Goal: Navigation & Orientation: Find specific page/section

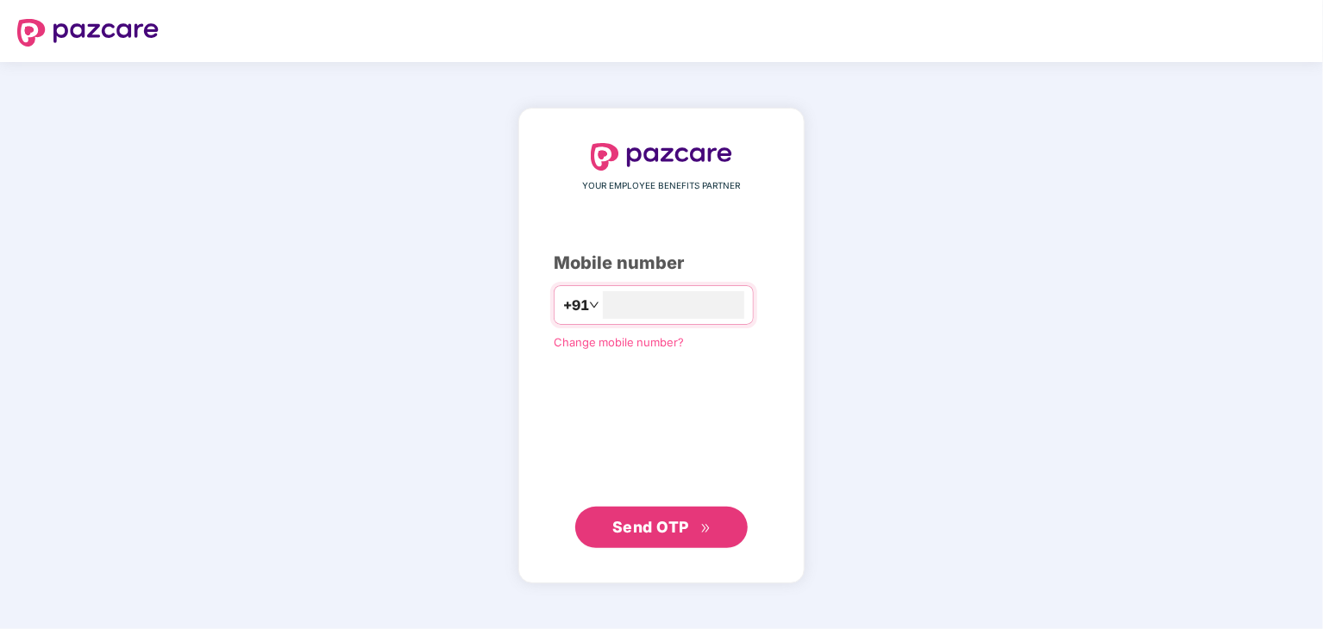
type input "**********"
click at [666, 533] on span "Send OTP" at bounding box center [650, 527] width 77 height 18
click at [1190, 547] on div "**********" at bounding box center [661, 345] width 1323 height 567
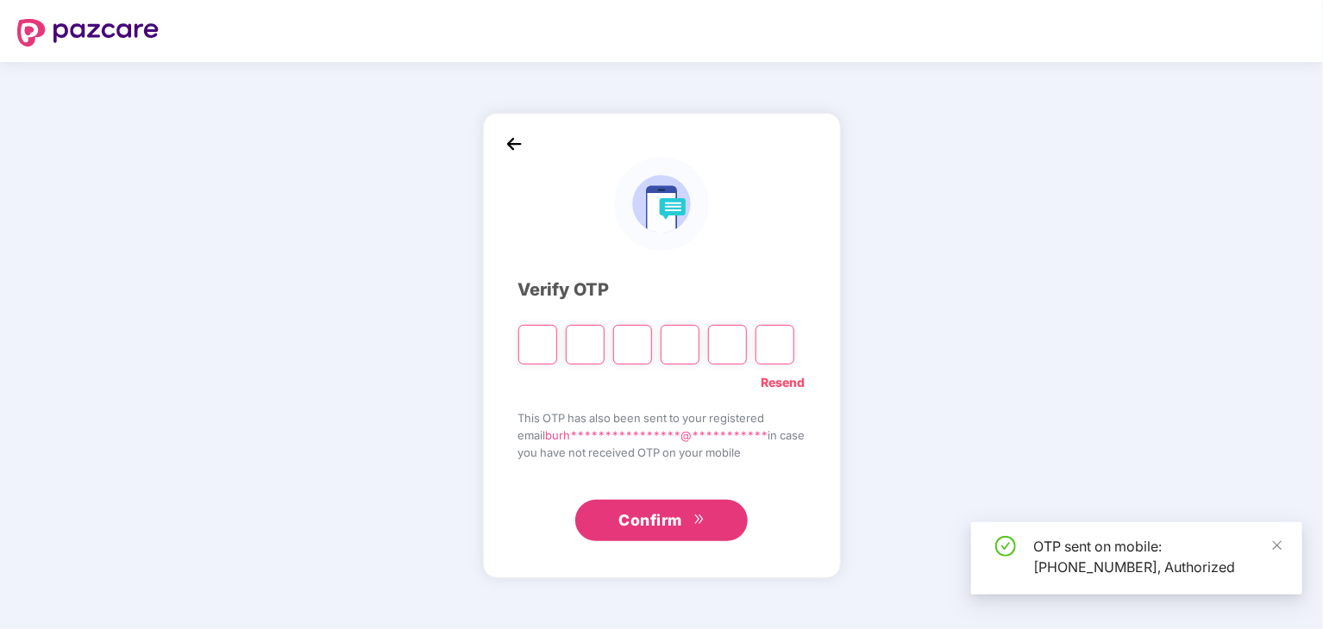
click at [1283, 545] on div "OTP sent on mobile: [PHONE_NUMBER], Authorized" at bounding box center [1136, 559] width 331 height 72
click at [1280, 545] on icon "close" at bounding box center [1277, 546] width 12 height 12
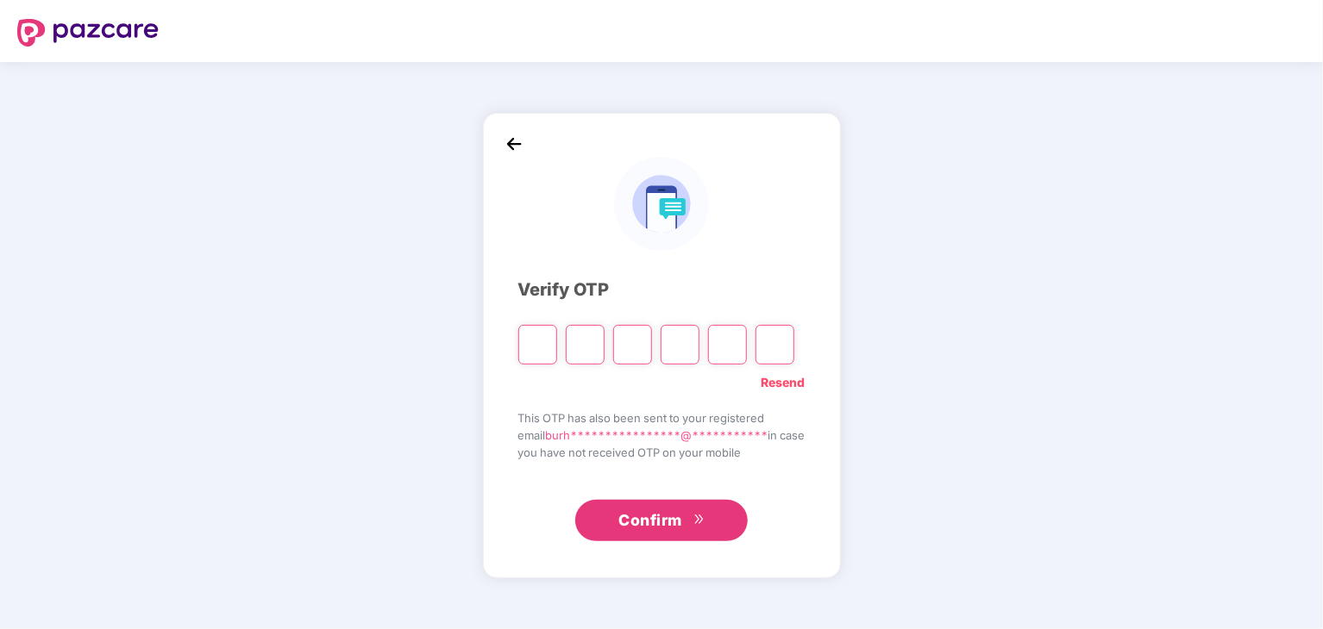
click at [526, 329] on input "Please enter verification code. Digit 1" at bounding box center [537, 345] width 39 height 40
type input "*"
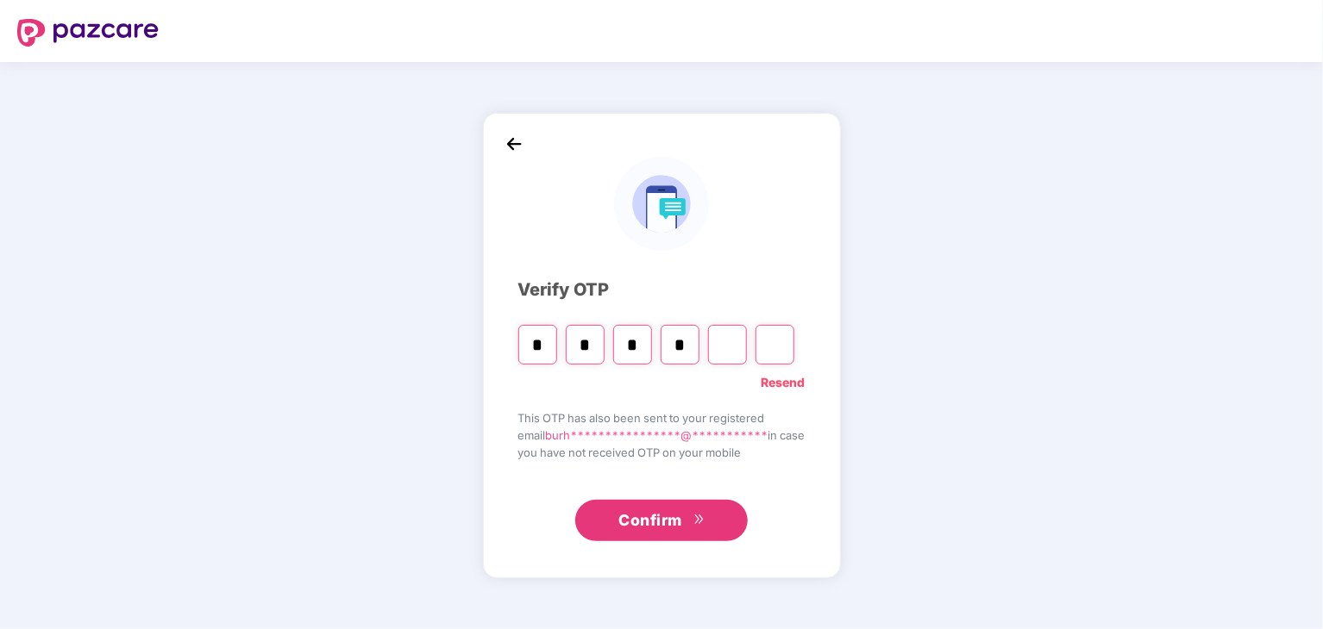
type input "*"
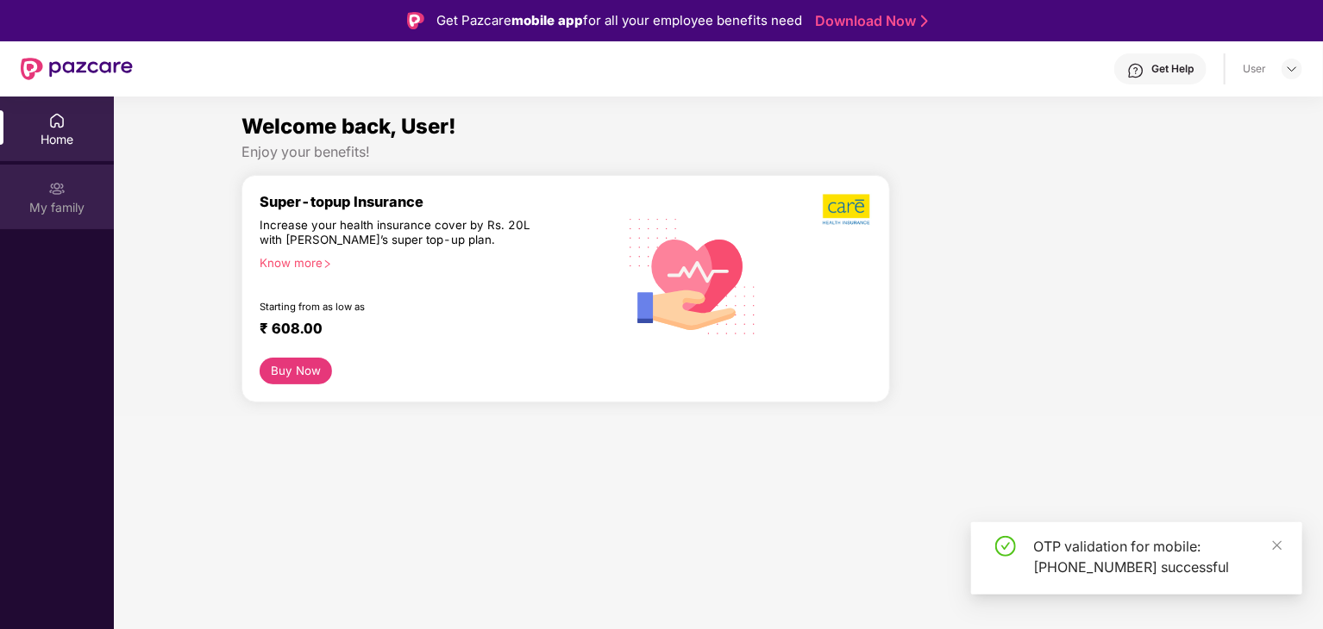
click at [49, 212] on div "My family" at bounding box center [57, 207] width 114 height 17
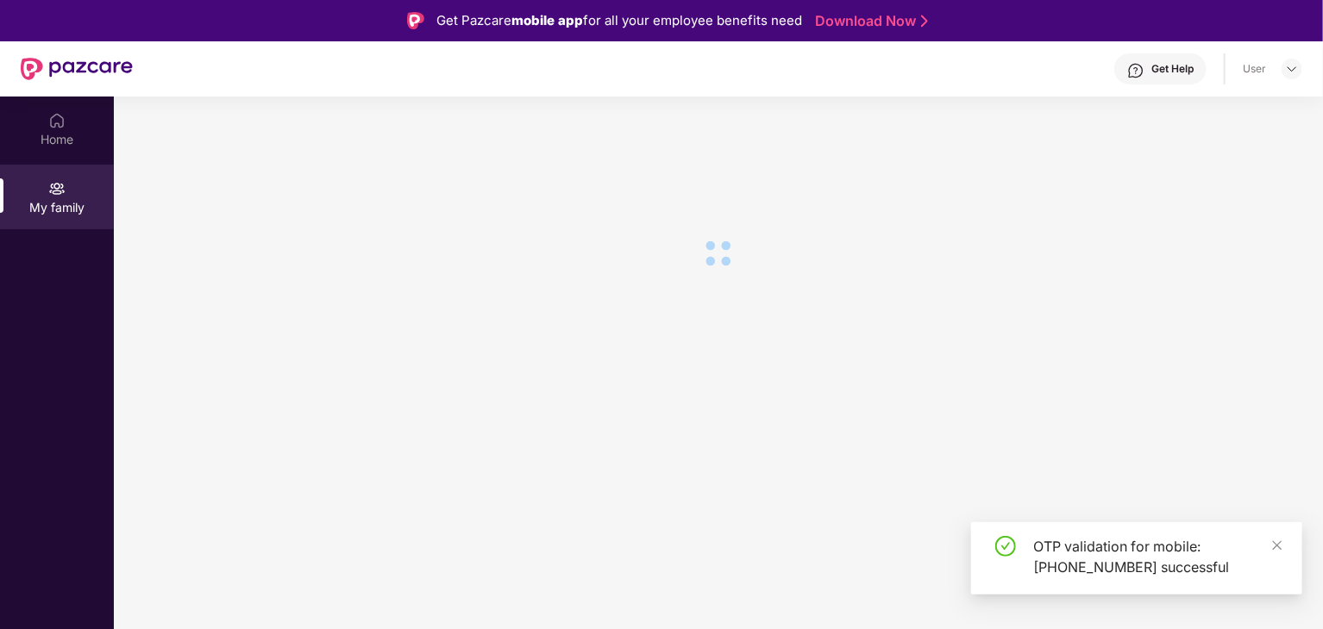
click at [1285, 541] on div "OTP validation for mobile: [PHONE_NUMBER] successful" at bounding box center [1136, 559] width 331 height 72
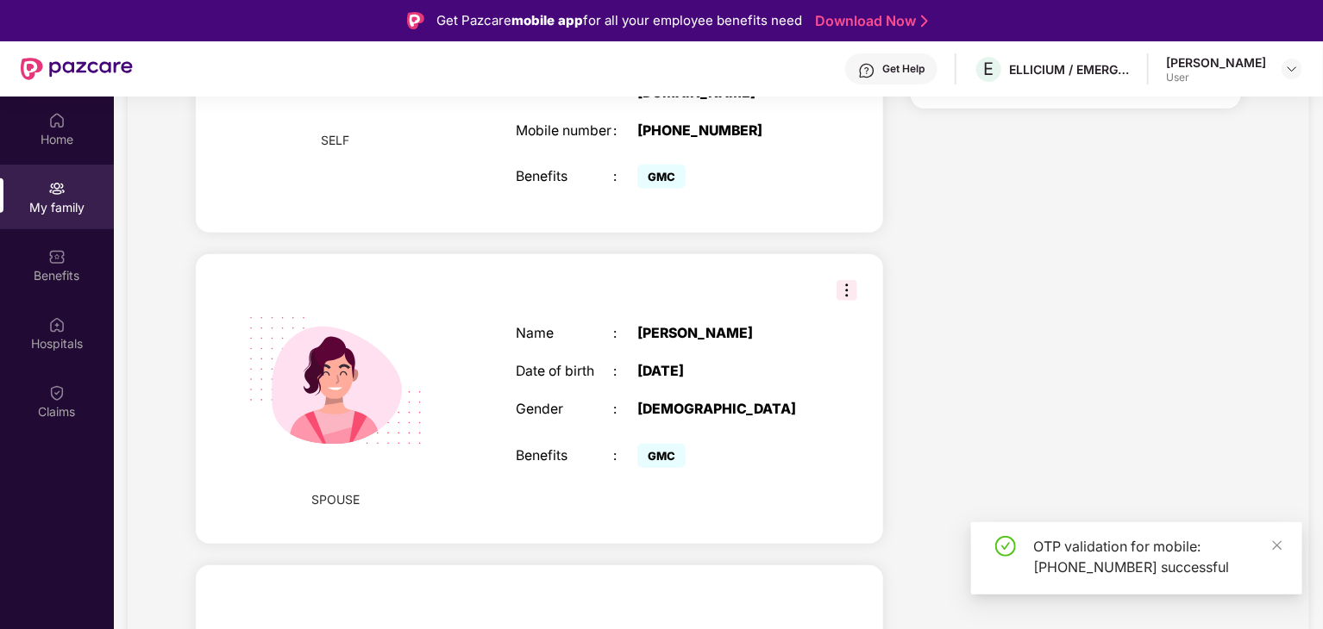
scroll to position [685, 0]
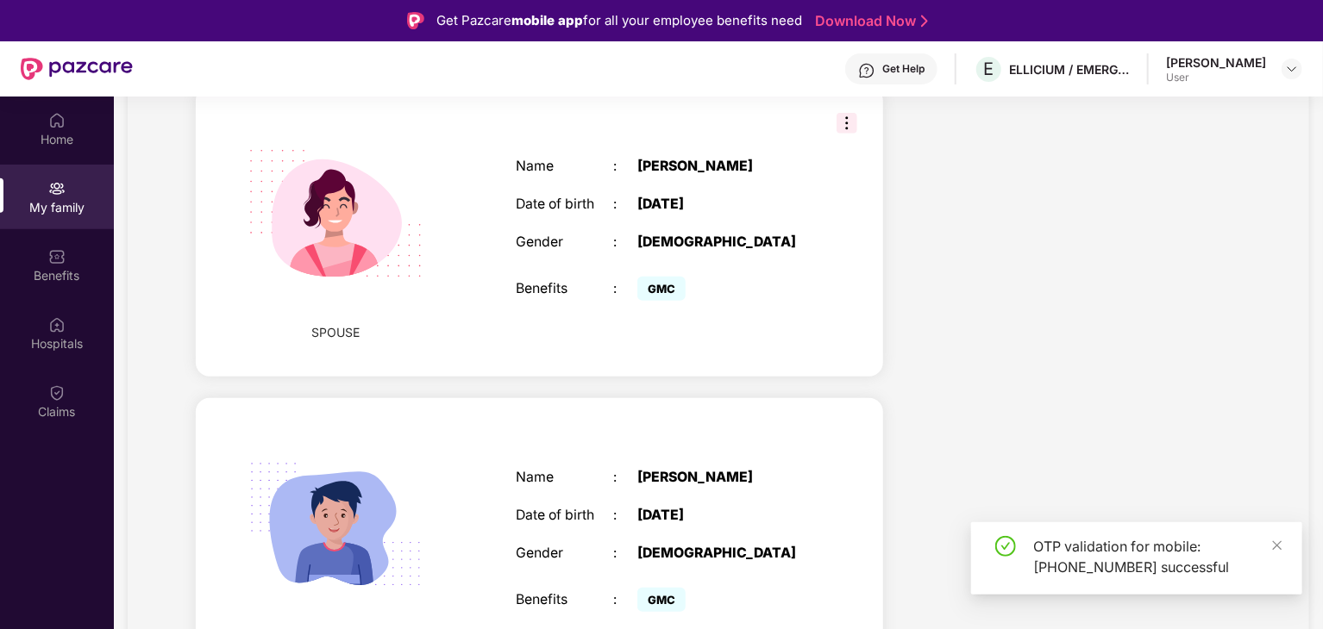
click at [849, 412] on div "CHILD Name : [PERSON_NAME] Date of birth : [DEMOGRAPHIC_DATA] Gender : [DEMOGRA…" at bounding box center [539, 543] width 687 height 290
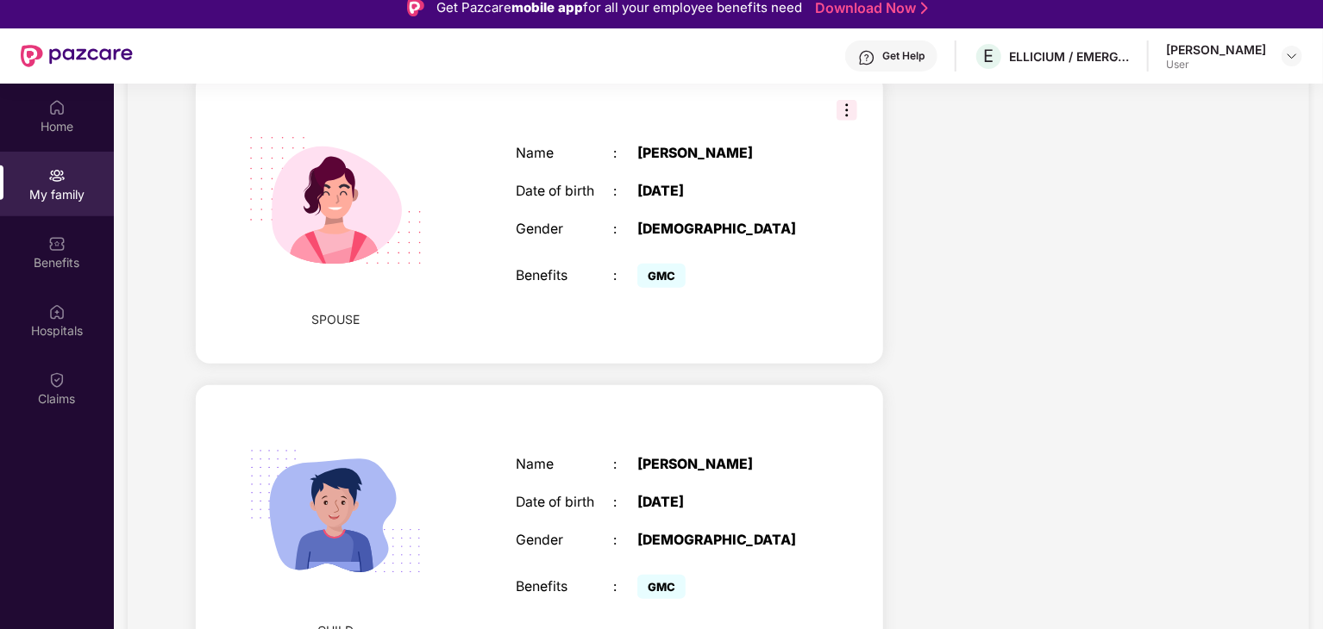
scroll to position [0, 0]
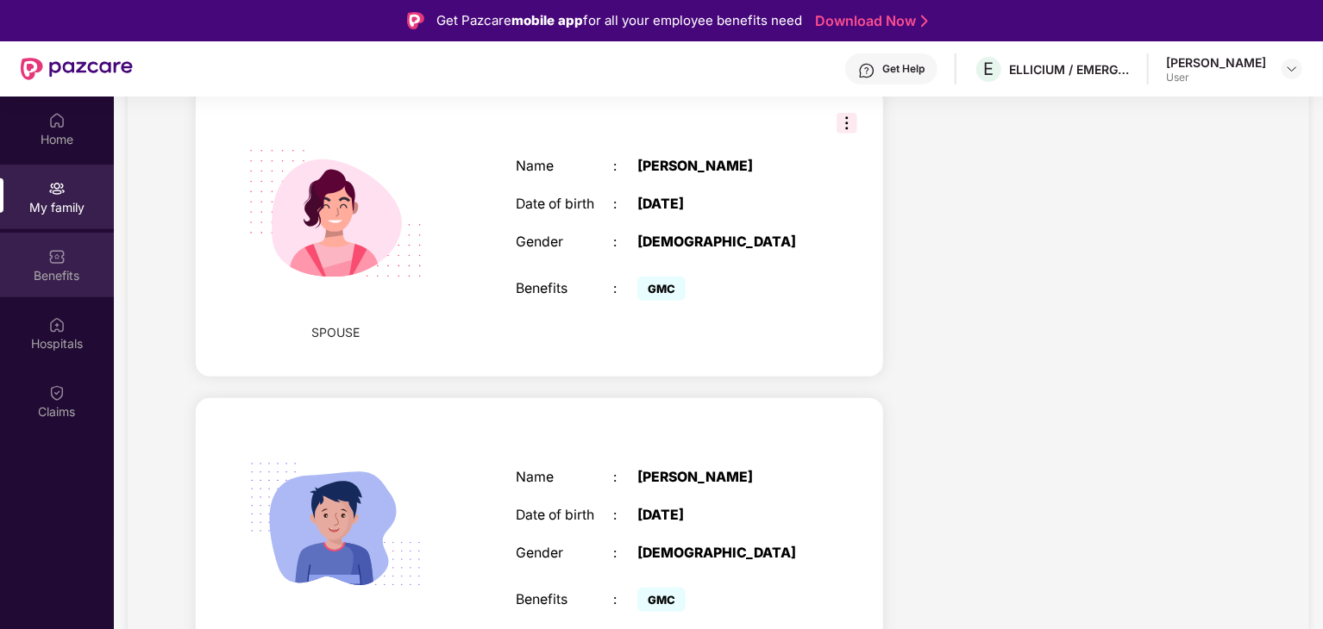
click at [74, 263] on div "Benefits" at bounding box center [57, 265] width 114 height 65
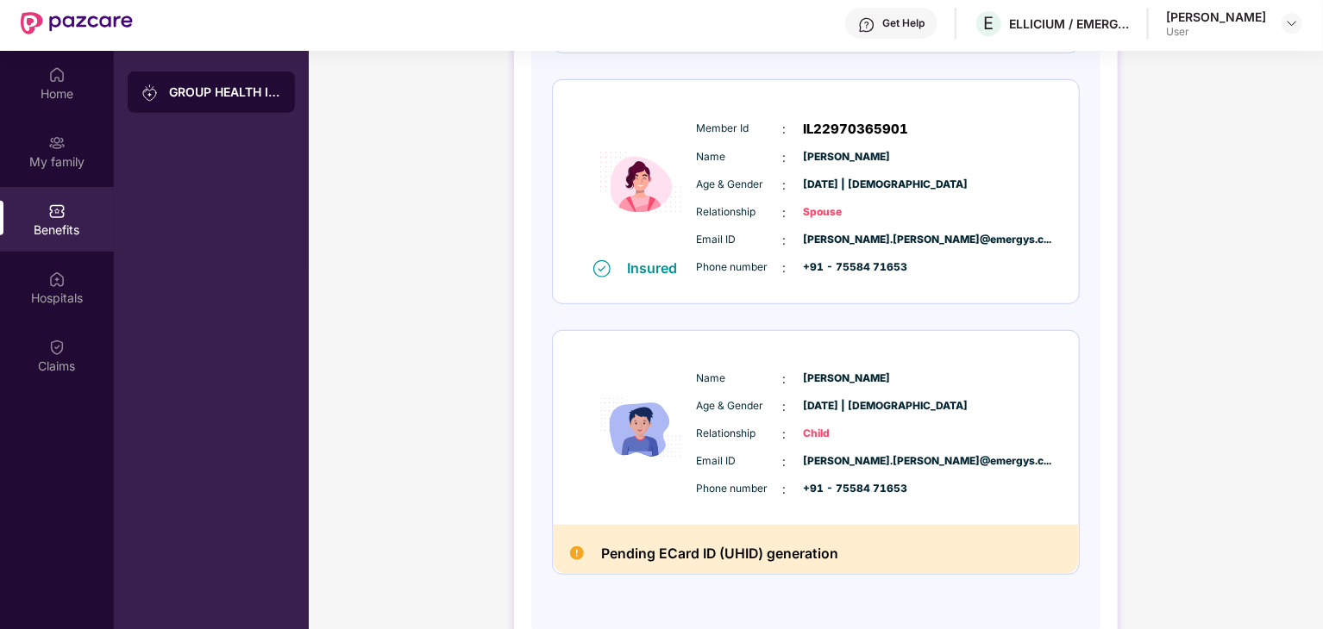
scroll to position [86, 0]
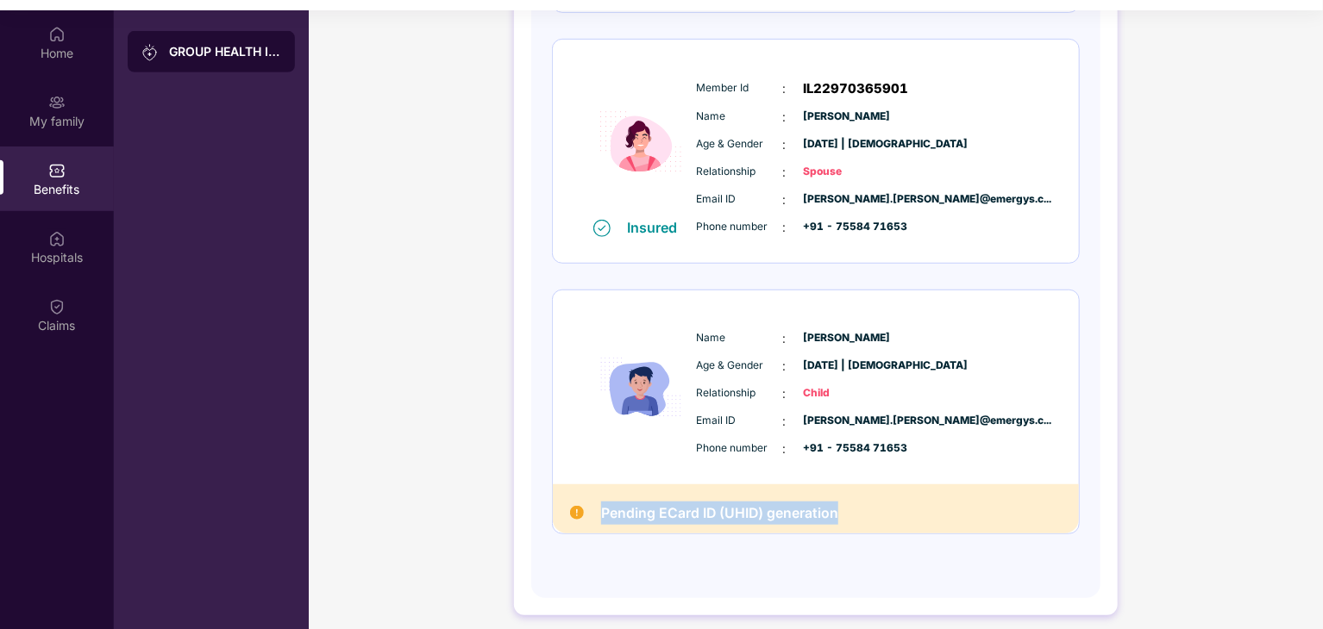
drag, startPoint x: 601, startPoint y: 521, endPoint x: 867, endPoint y: 505, distance: 266.9
click at [867, 505] on div "Pending ECard ID (UHID) generation" at bounding box center [816, 509] width 526 height 49
click at [862, 505] on div "Pending ECard ID (UHID) generation" at bounding box center [816, 509] width 526 height 49
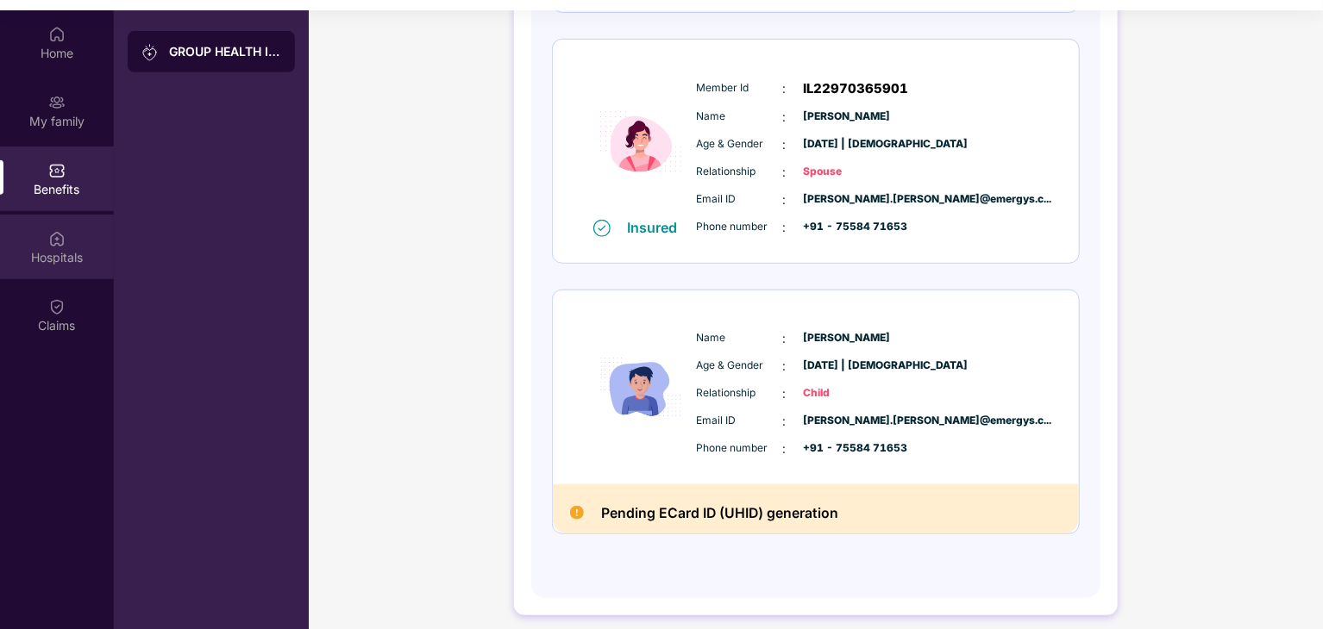
click at [82, 229] on div "Hospitals" at bounding box center [57, 247] width 114 height 65
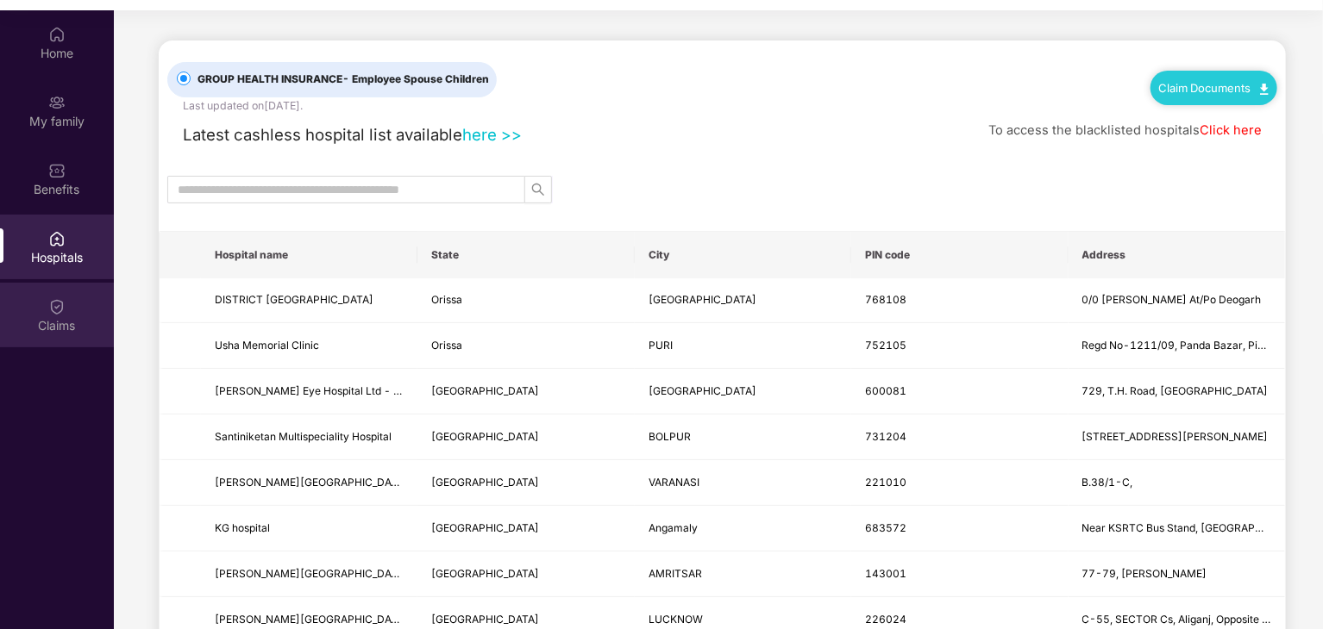
click at [64, 307] on img at bounding box center [56, 306] width 17 height 17
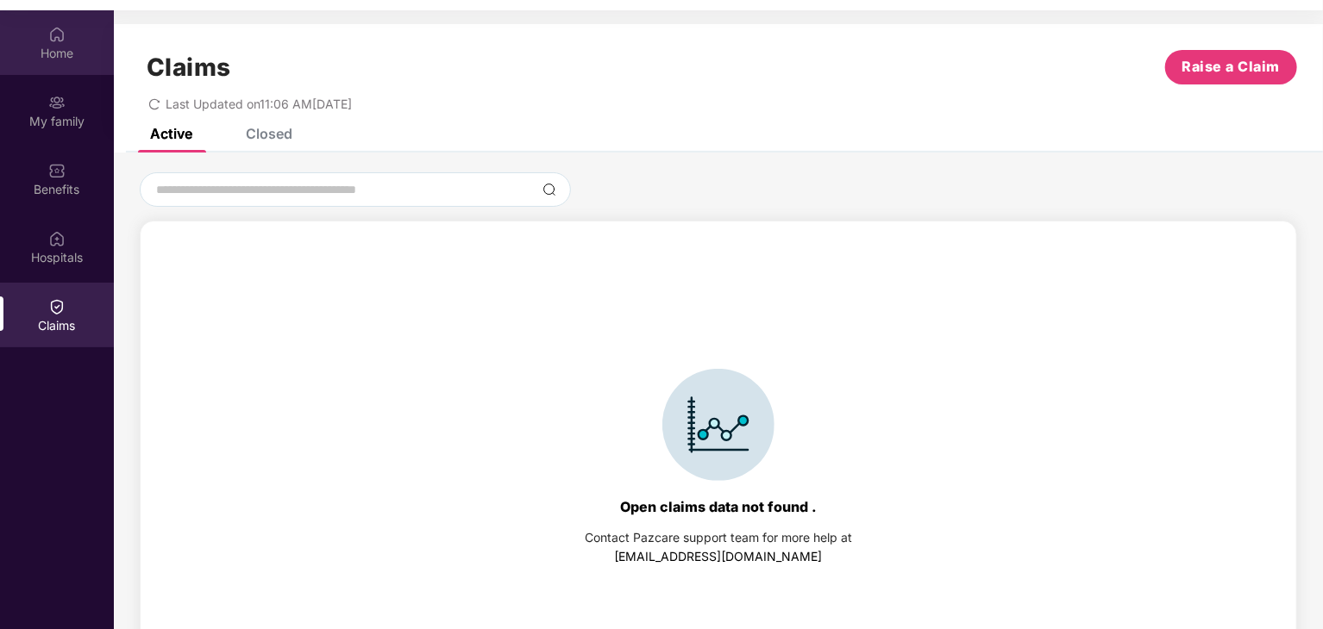
click at [63, 42] on div "Home" at bounding box center [57, 42] width 114 height 65
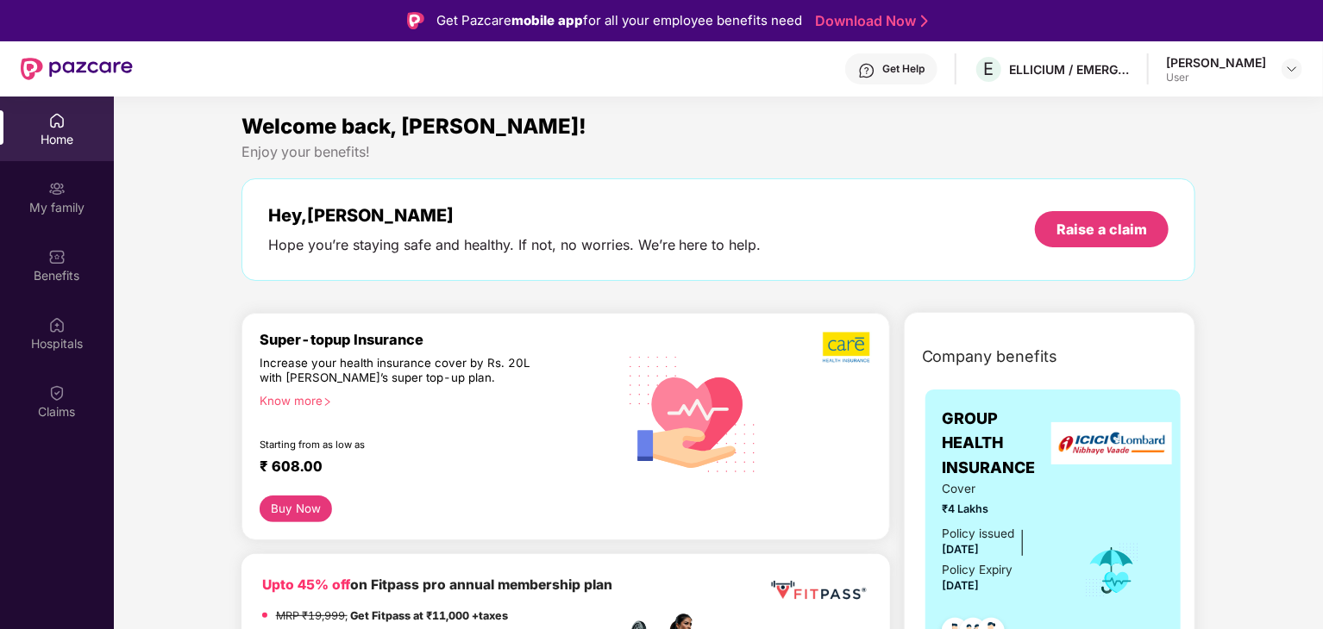
click at [890, 73] on div "Get Help" at bounding box center [903, 69] width 42 height 14
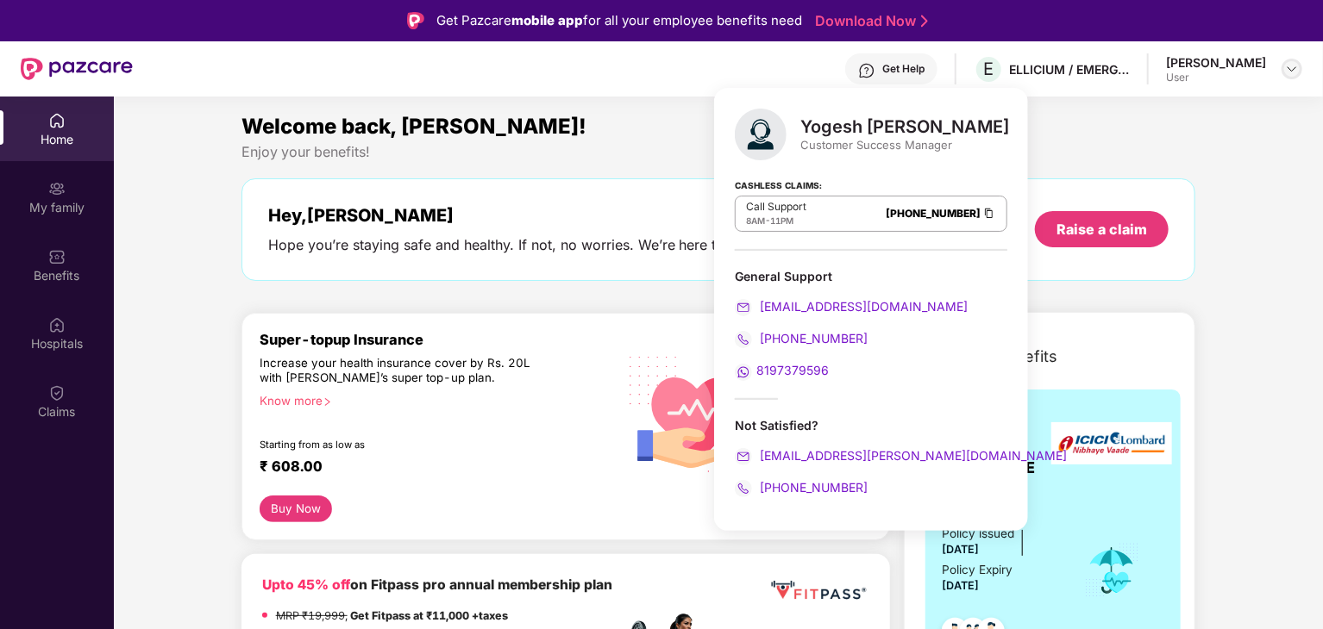
click at [1287, 69] on img at bounding box center [1292, 69] width 14 height 14
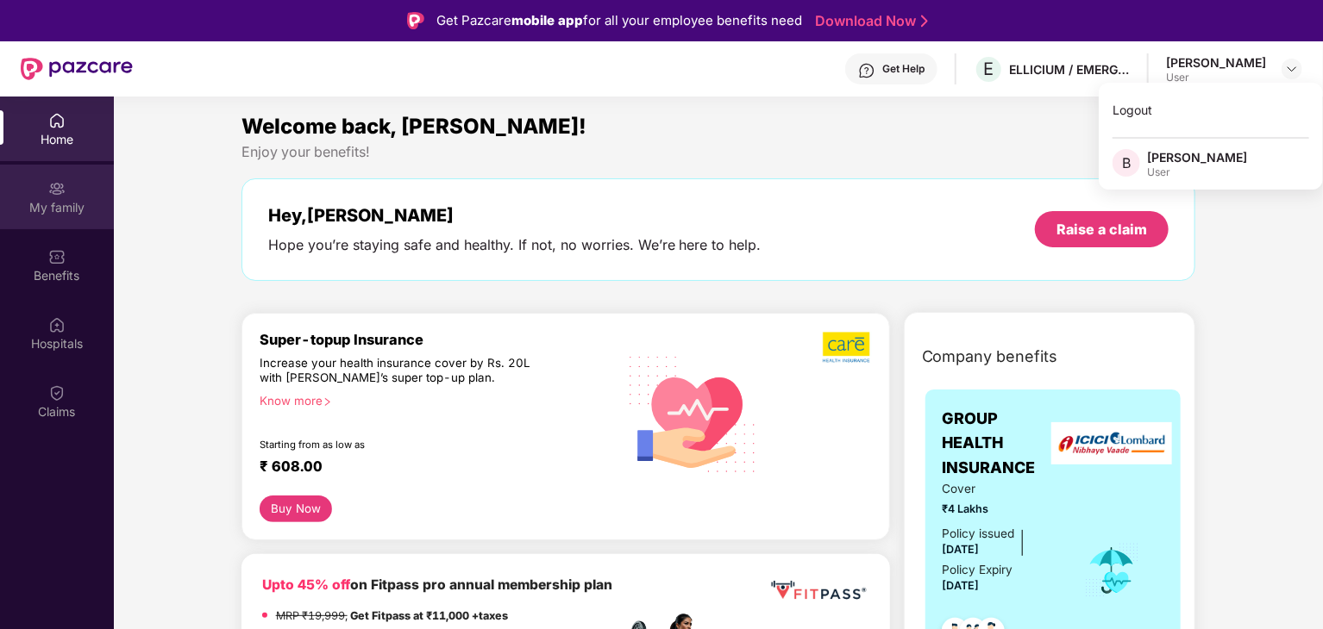
click at [63, 200] on div "My family" at bounding box center [57, 207] width 114 height 17
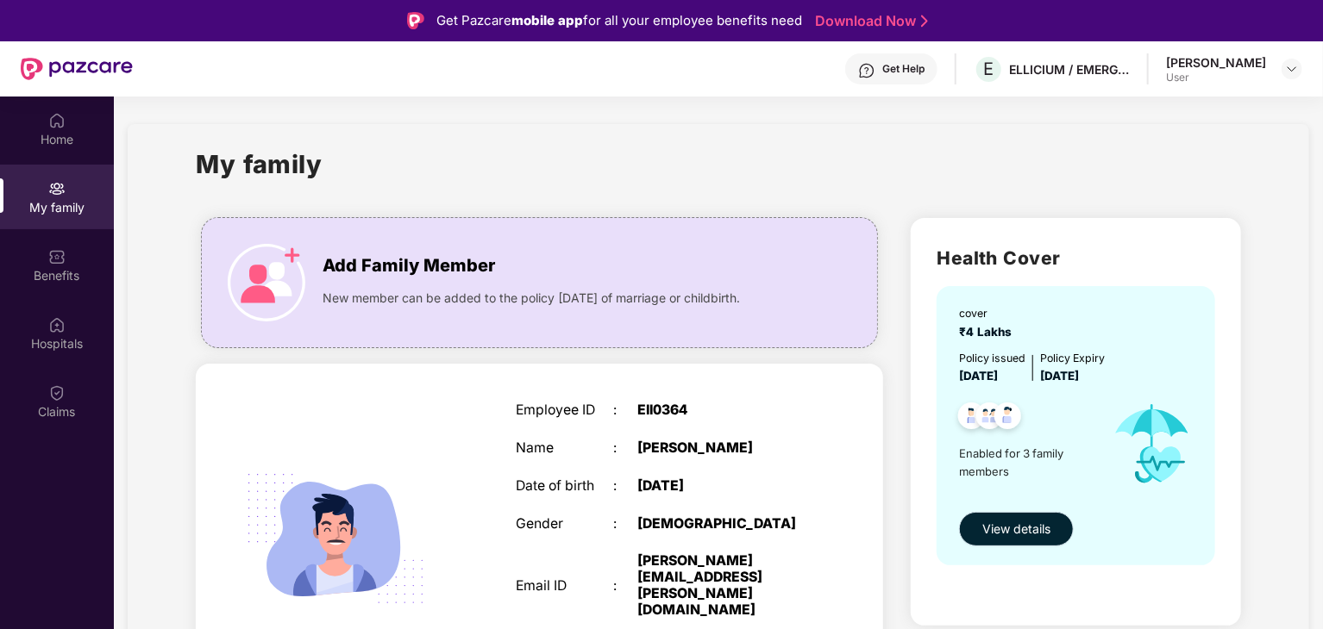
click at [1024, 525] on span "View details" at bounding box center [1016, 529] width 68 height 19
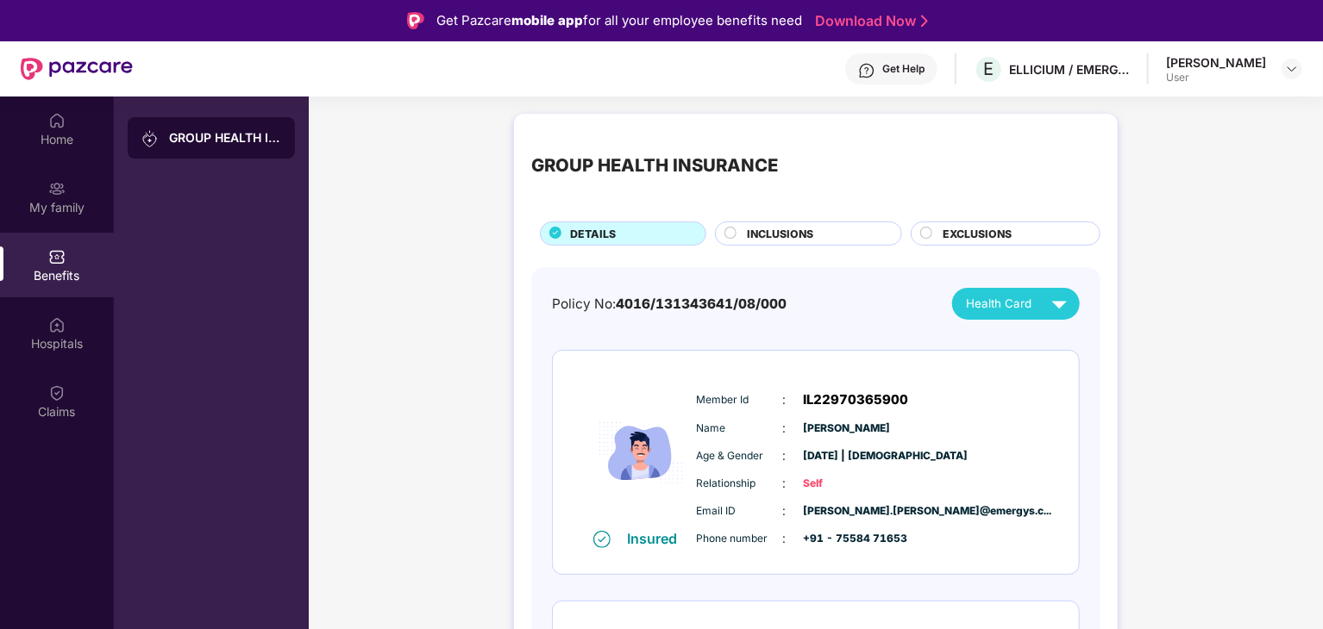
scroll to position [476, 0]
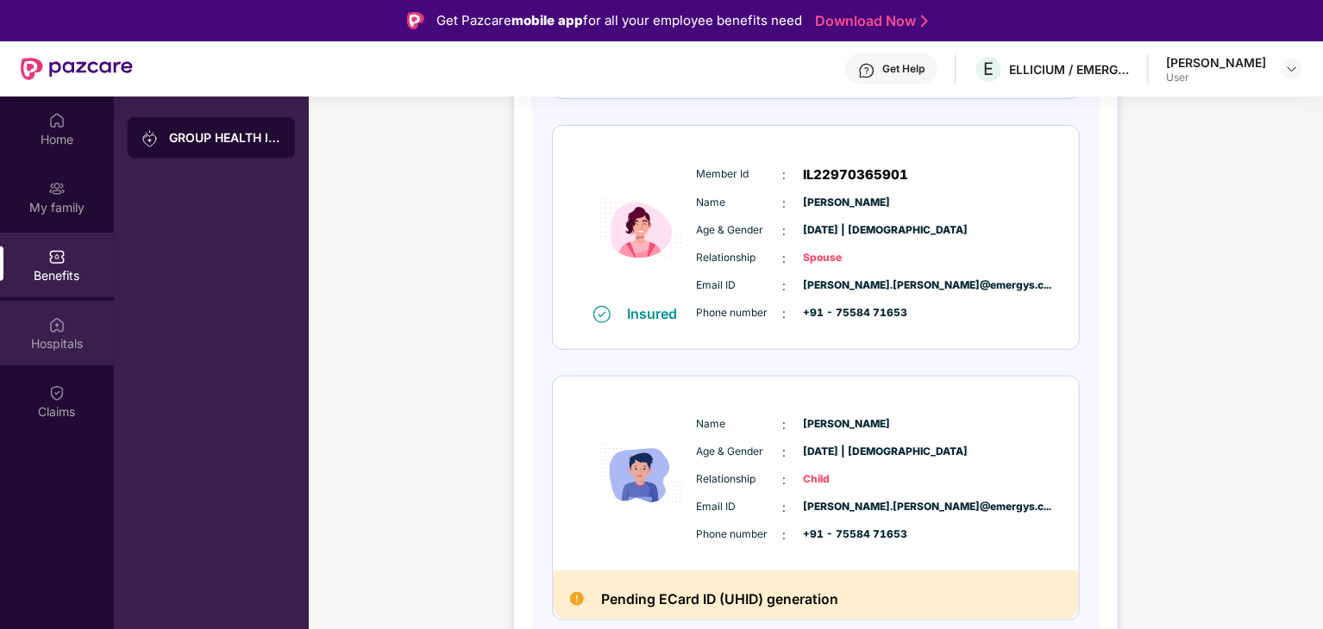
click at [78, 329] on div "Hospitals" at bounding box center [57, 333] width 114 height 65
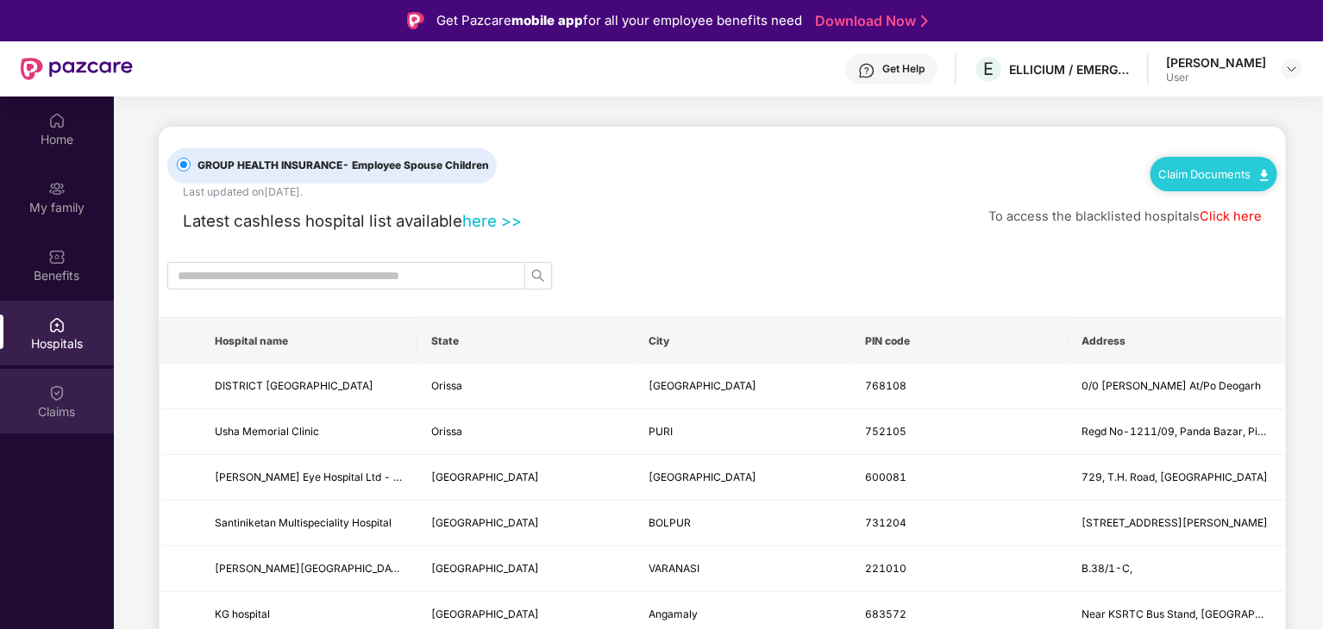
click at [45, 404] on div "Claims" at bounding box center [57, 412] width 114 height 17
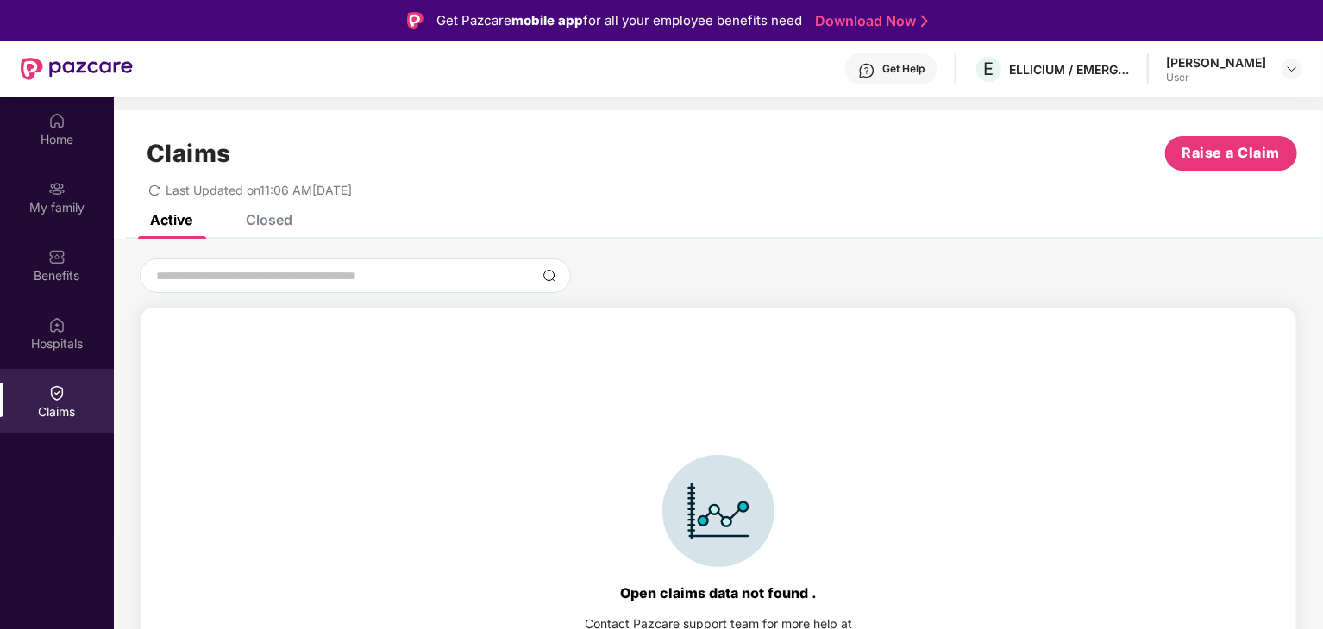
click at [255, 227] on div "Closed" at bounding box center [269, 219] width 47 height 17
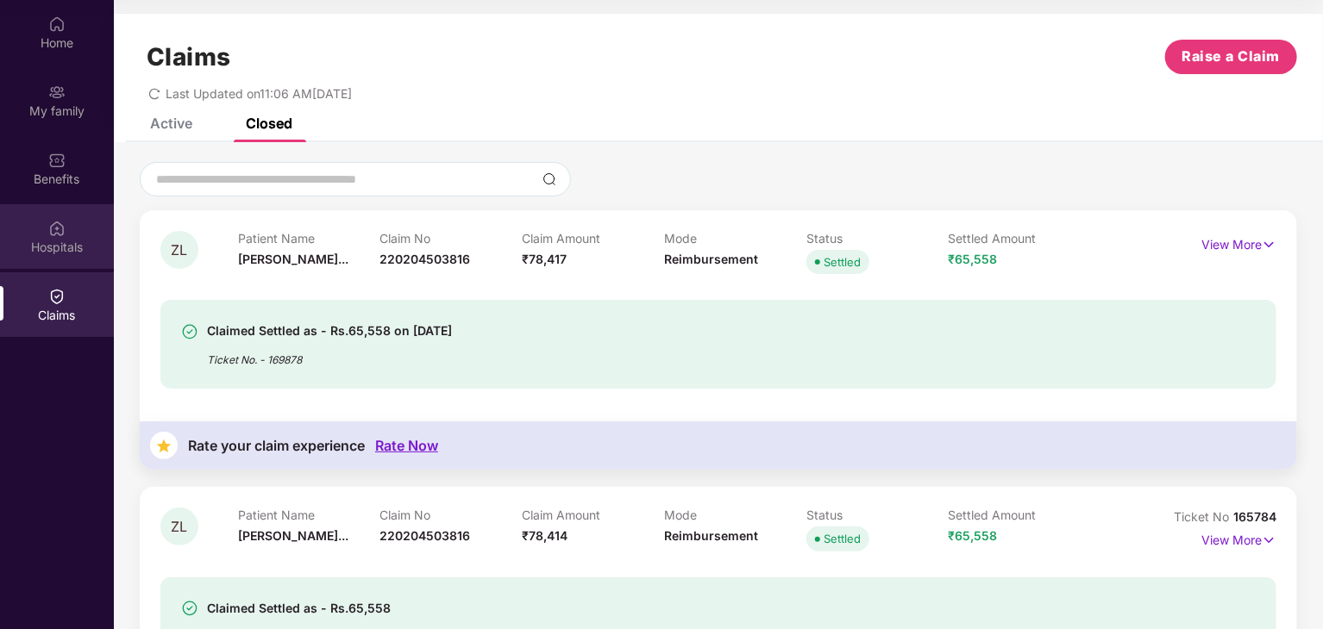
click at [56, 235] on img at bounding box center [56, 228] width 17 height 17
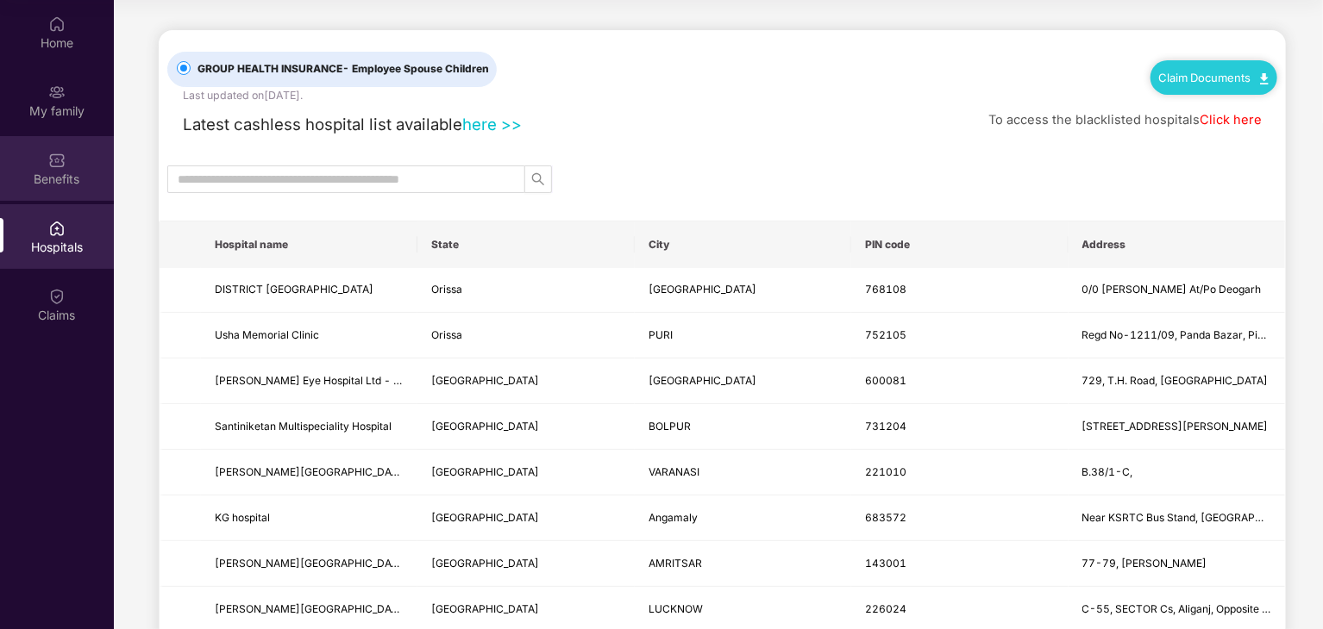
click at [60, 178] on div "Benefits" at bounding box center [57, 179] width 114 height 17
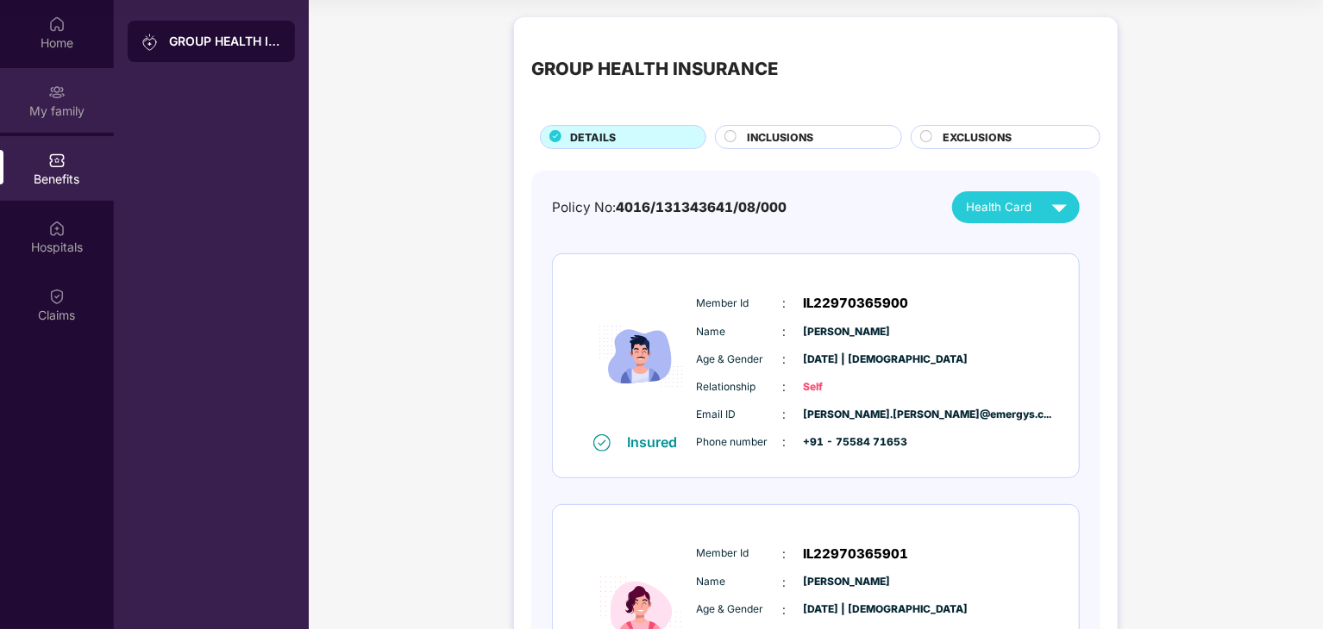
click at [61, 115] on div "My family" at bounding box center [57, 111] width 114 height 17
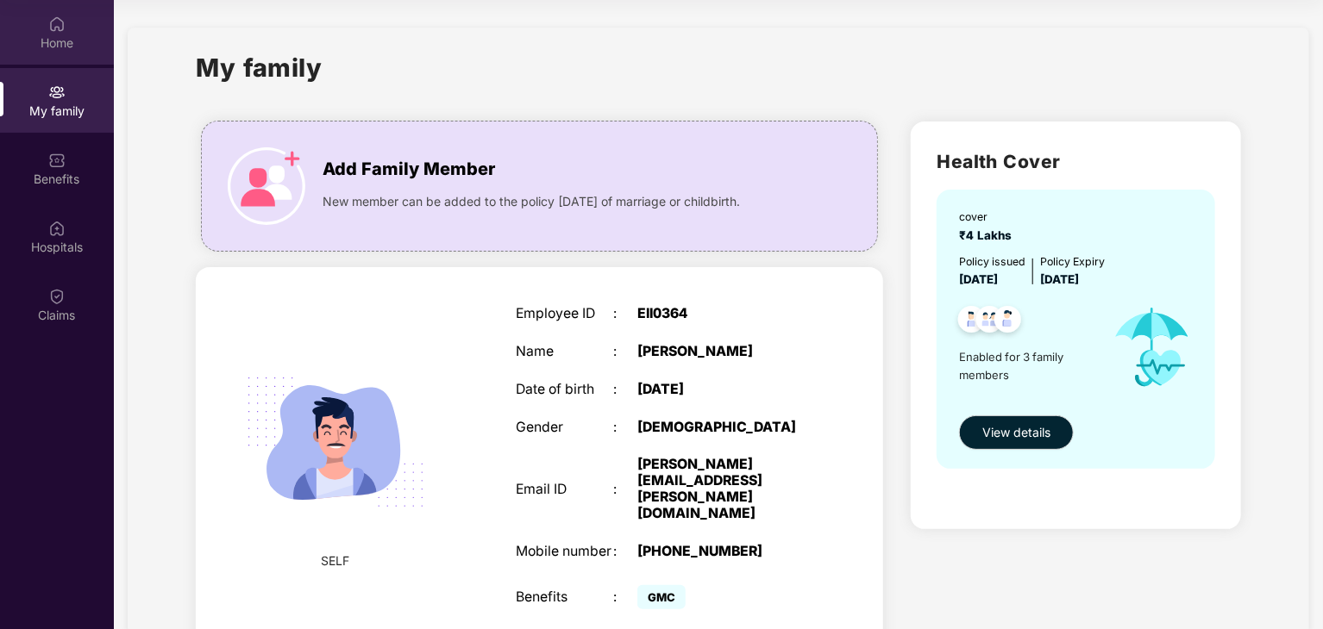
click at [54, 26] on img at bounding box center [56, 24] width 17 height 17
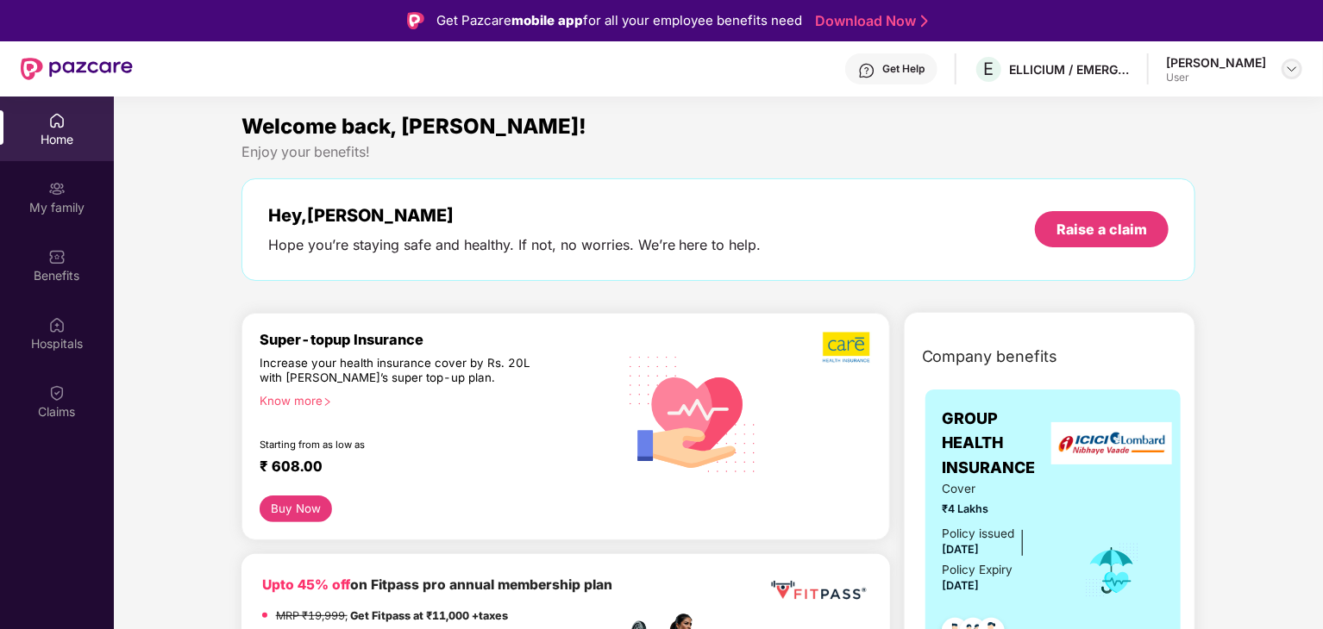
click at [1293, 71] on img at bounding box center [1292, 69] width 14 height 14
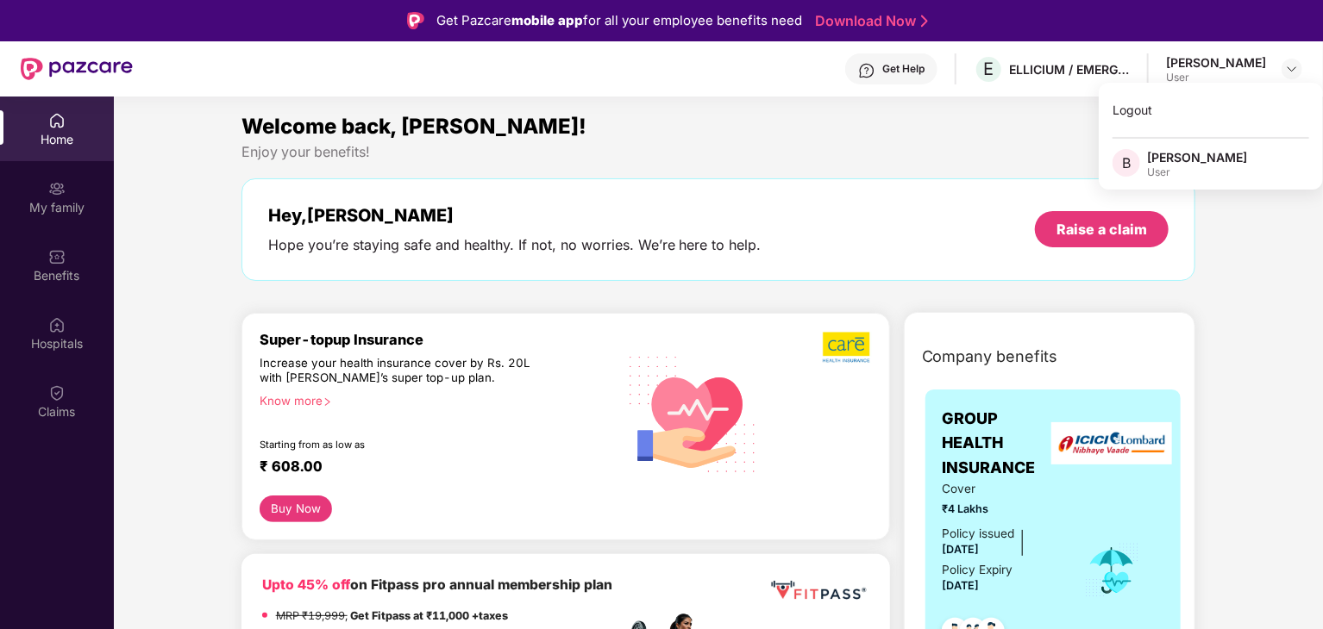
click at [1243, 179] on div "Logout B [PERSON_NAME] User" at bounding box center [1211, 136] width 224 height 107
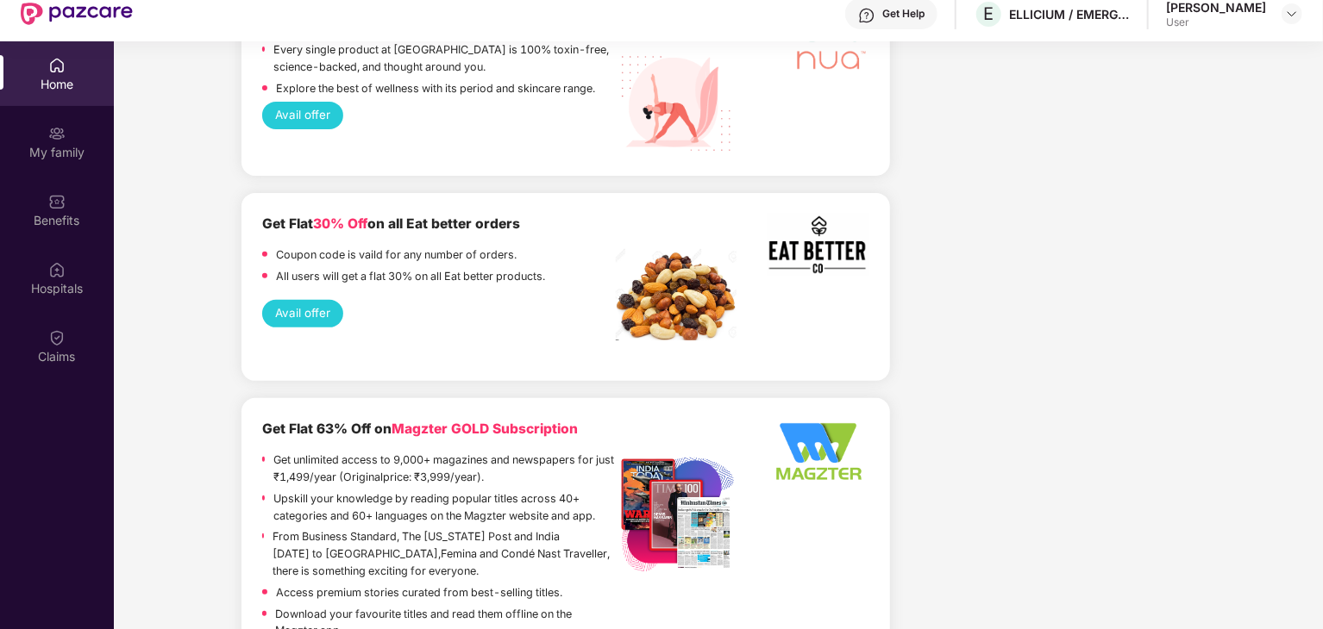
scroll to position [97, 0]
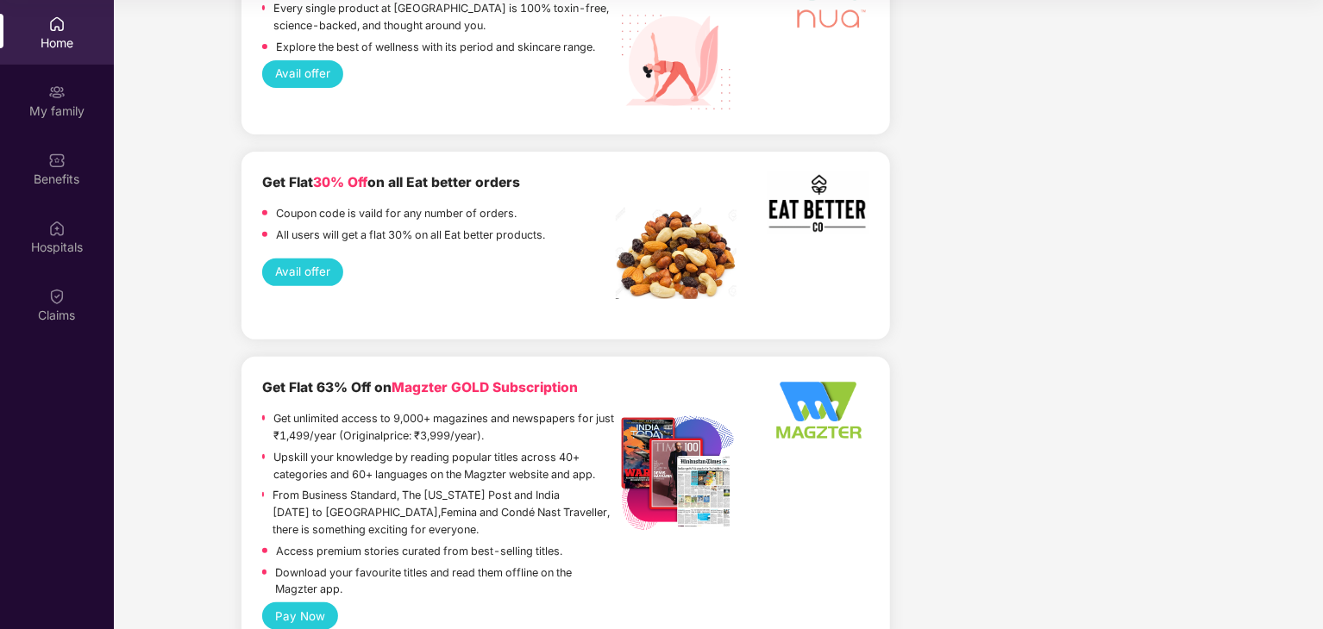
click at [66, 53] on div "Home" at bounding box center [57, 32] width 114 height 65
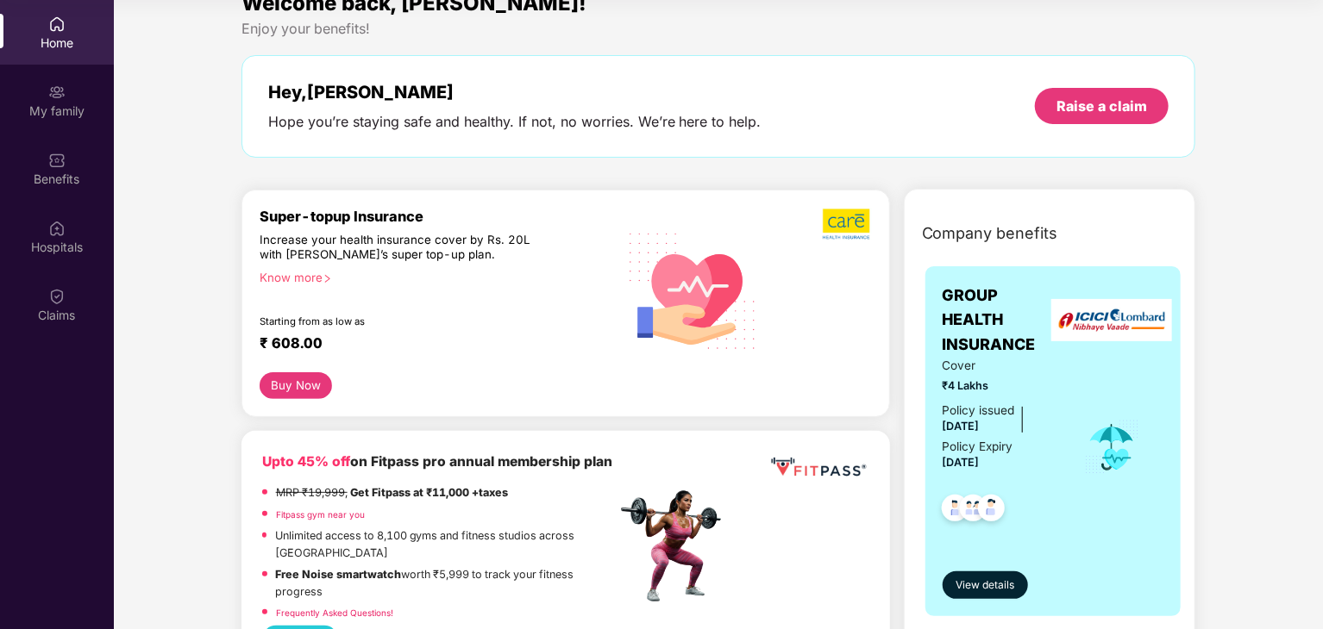
scroll to position [0, 0]
